Goal: Obtain resource: Download file/media

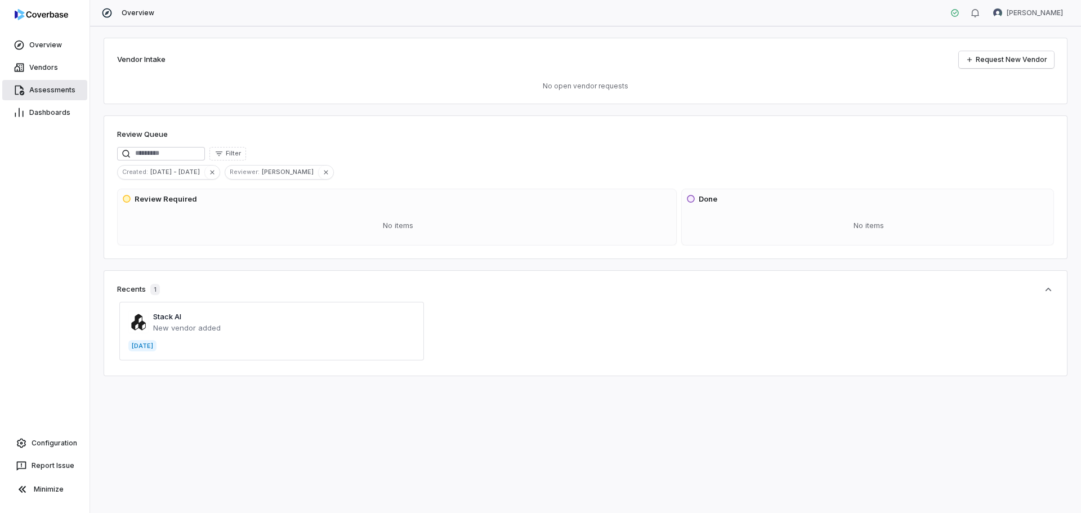
click at [38, 85] on link "Assessments" at bounding box center [44, 90] width 85 height 20
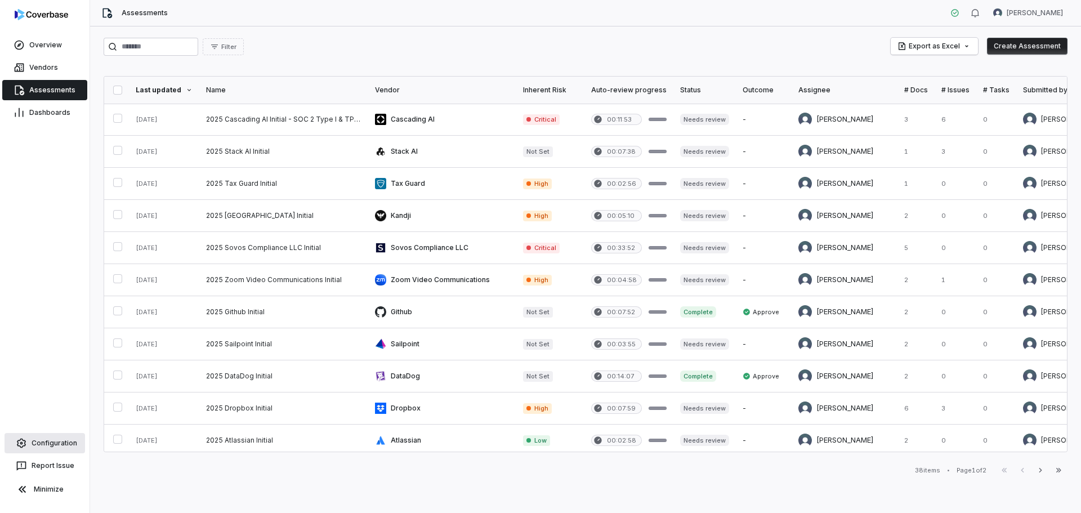
click at [44, 444] on span "Configuration" at bounding box center [55, 443] width 46 height 9
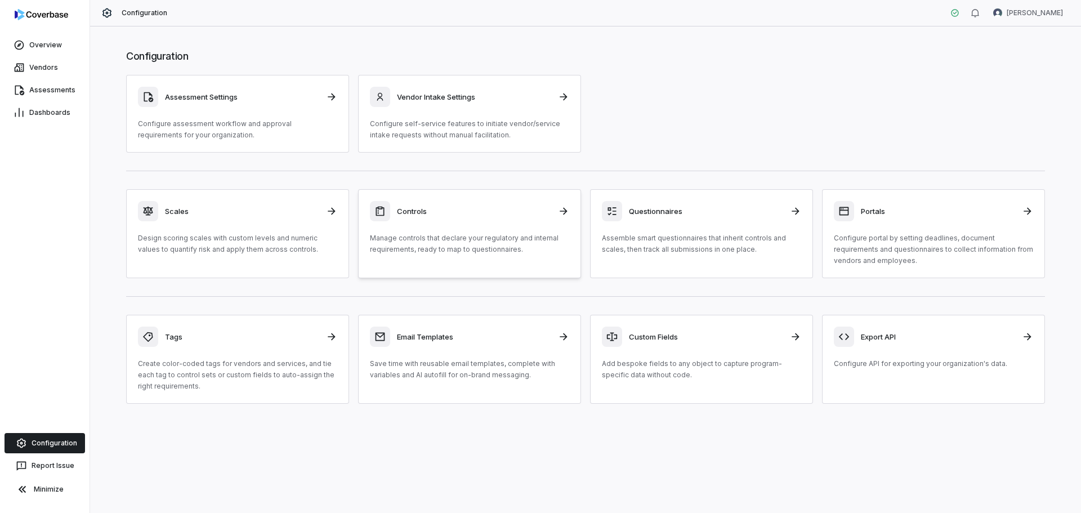
click at [421, 210] on h3 "Controls" at bounding box center [474, 211] width 154 height 10
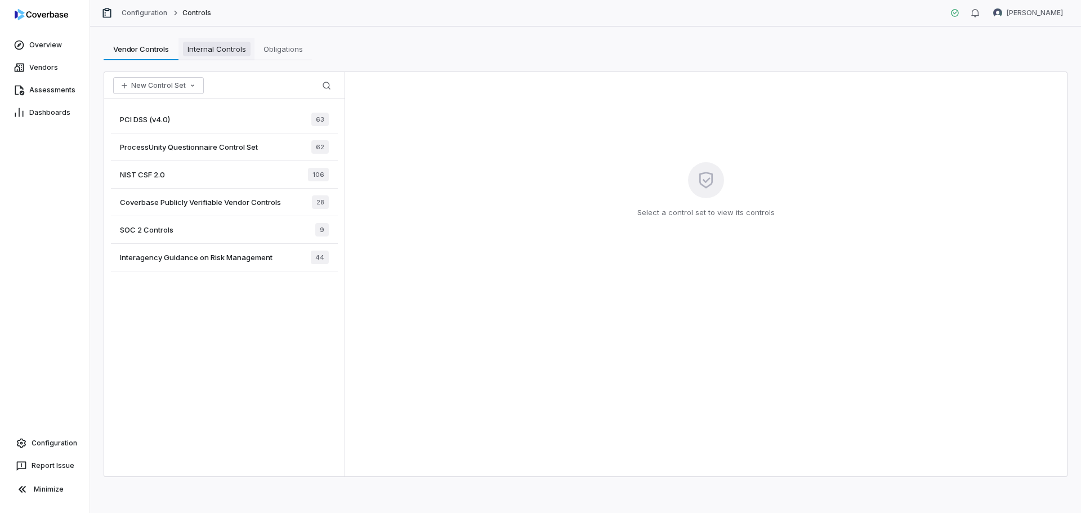
click at [213, 49] on span "Internal Controls" at bounding box center [217, 49] width 68 height 15
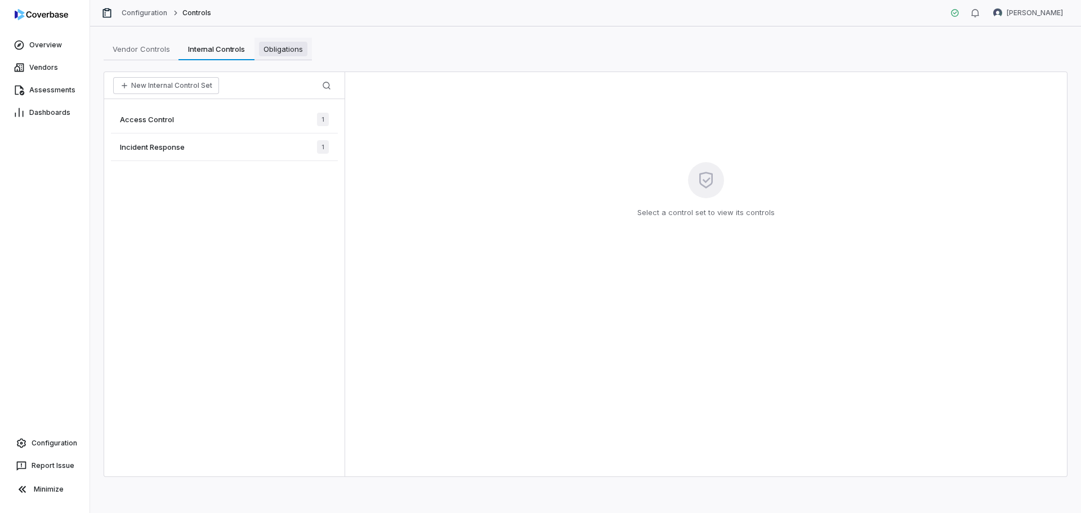
click at [279, 47] on span "Obligations" at bounding box center [283, 49] width 48 height 15
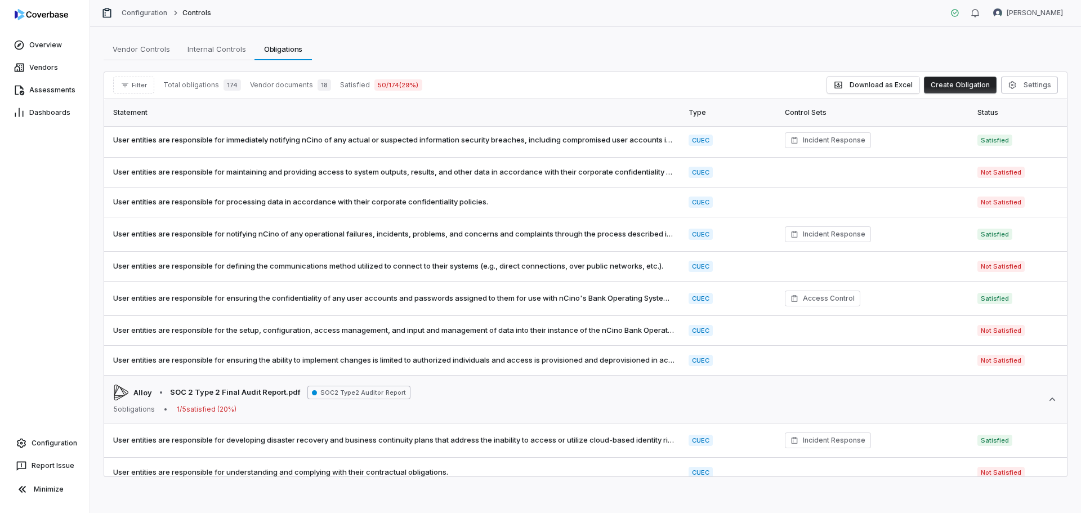
scroll to position [5365, 0]
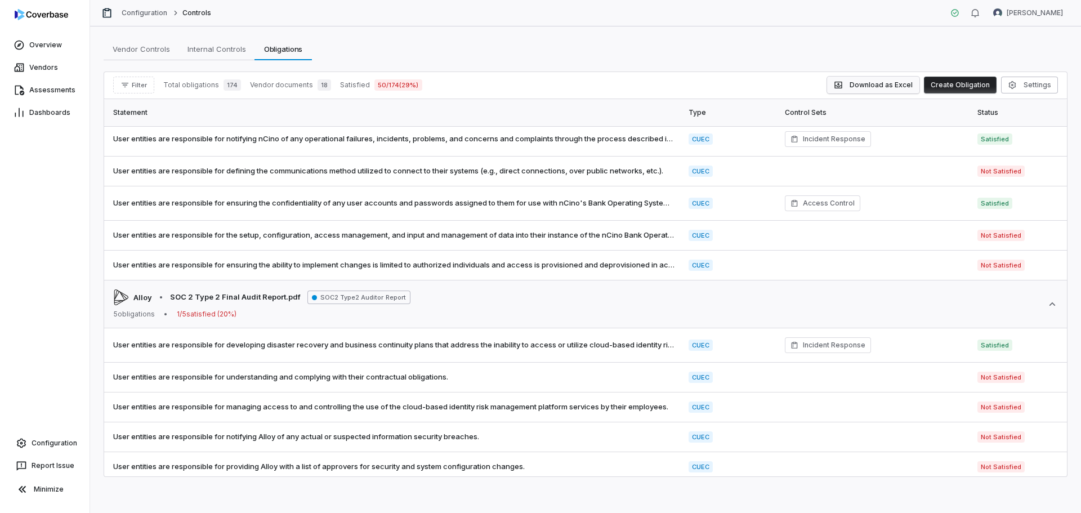
click at [882, 82] on button "Download as Excel" at bounding box center [873, 85] width 92 height 17
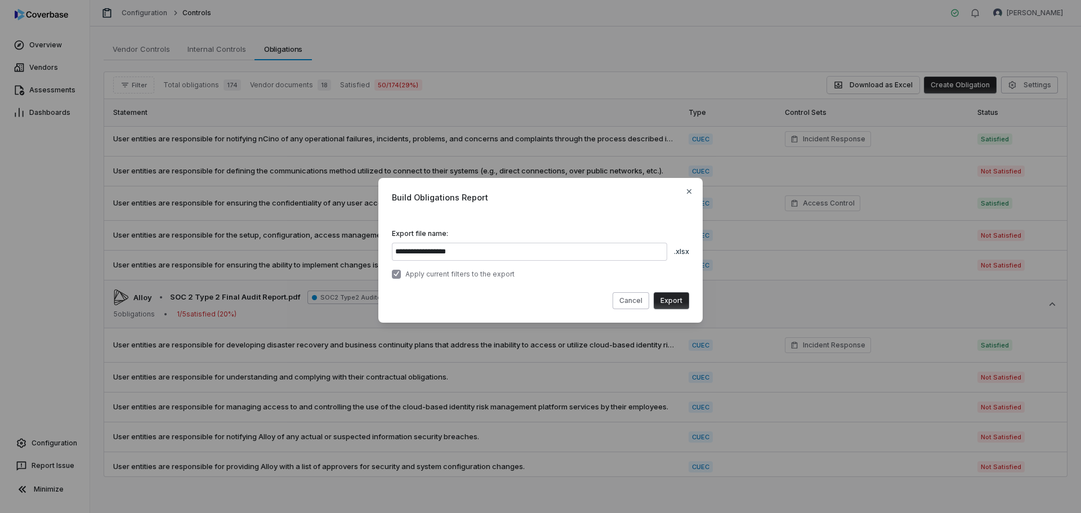
click at [674, 301] on button "Export" at bounding box center [671, 300] width 35 height 17
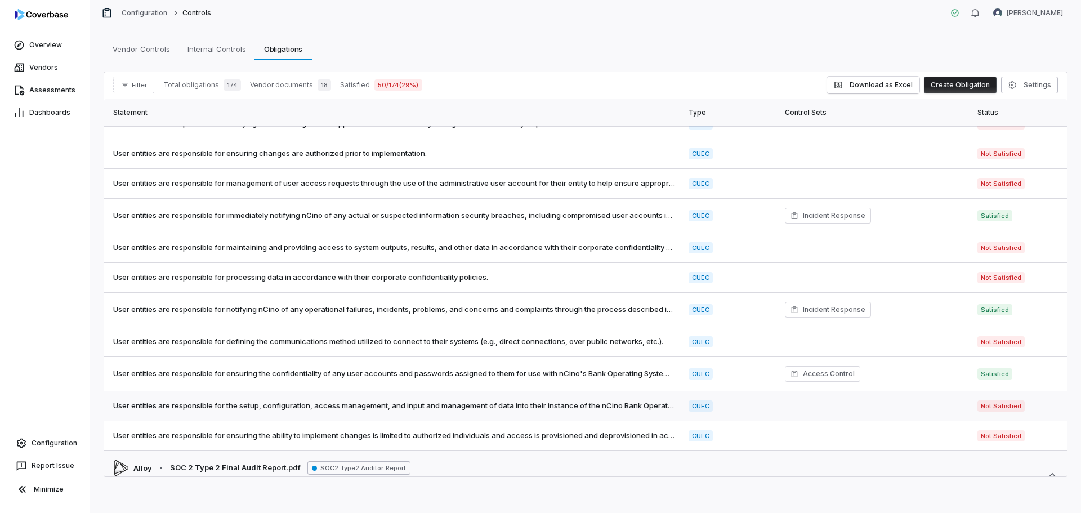
scroll to position [5173, 0]
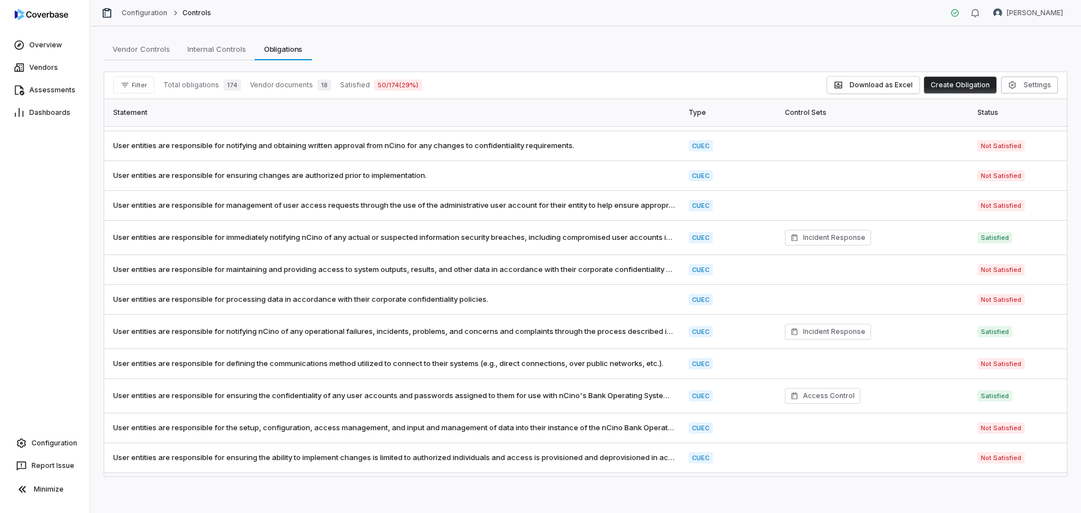
click at [874, 50] on div "Vendor Controls Vendor Controls Internal Controls Internal Controls Obligations…" at bounding box center [586, 49] width 964 height 23
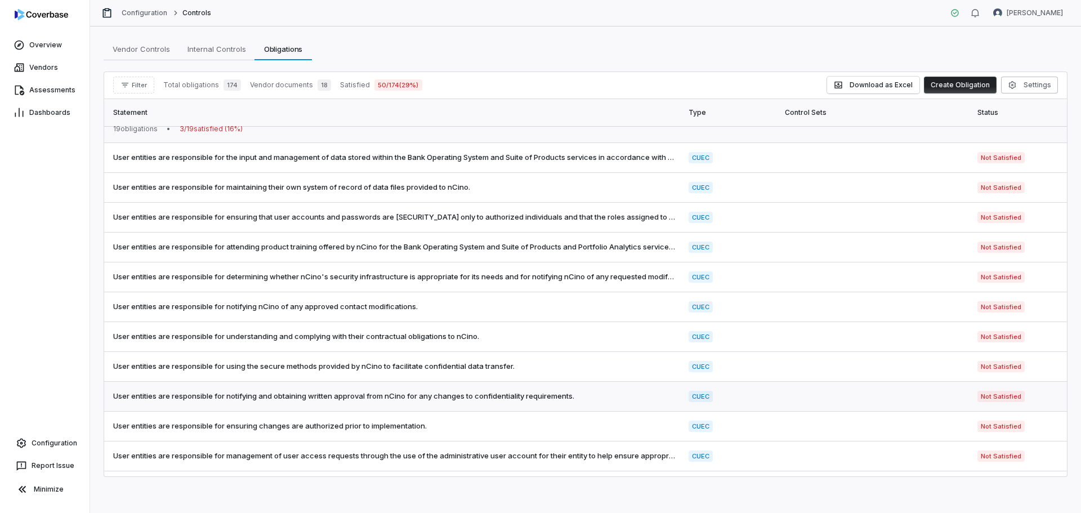
scroll to position [4921, 0]
